Goal: Find specific page/section: Find specific page/section

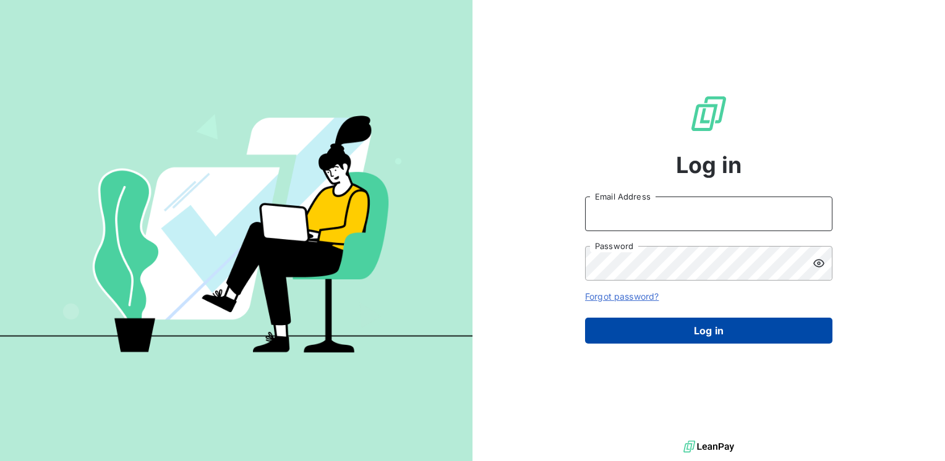
type input "[EMAIL_ADDRESS][DOMAIN_NAME]"
click at [675, 334] on button "Log in" at bounding box center [708, 331] width 247 height 26
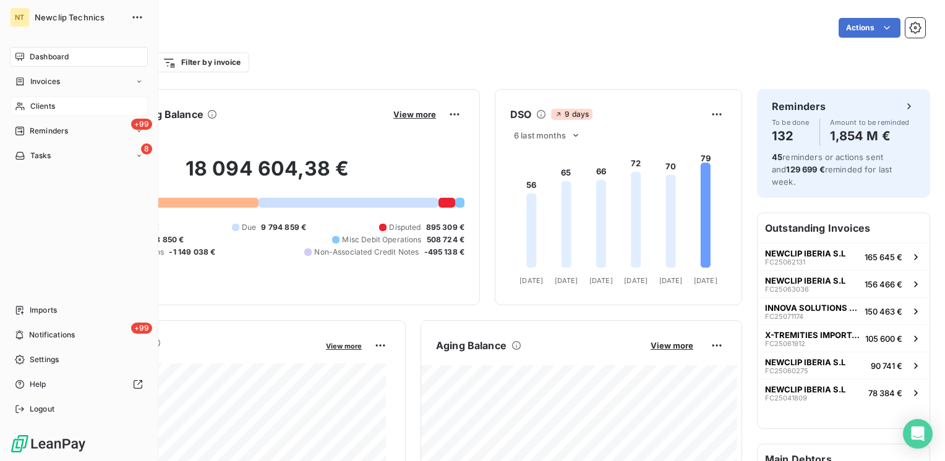
click at [46, 102] on span "Clients" at bounding box center [42, 106] width 25 height 11
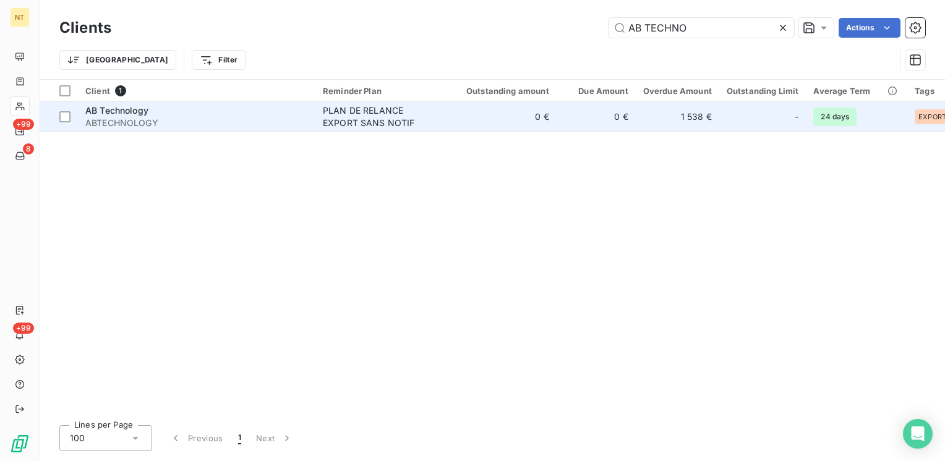
type input "AB TECHNO"
click at [179, 110] on div "AB Technology" at bounding box center [196, 111] width 223 height 12
